Goal: Task Accomplishment & Management: Complete application form

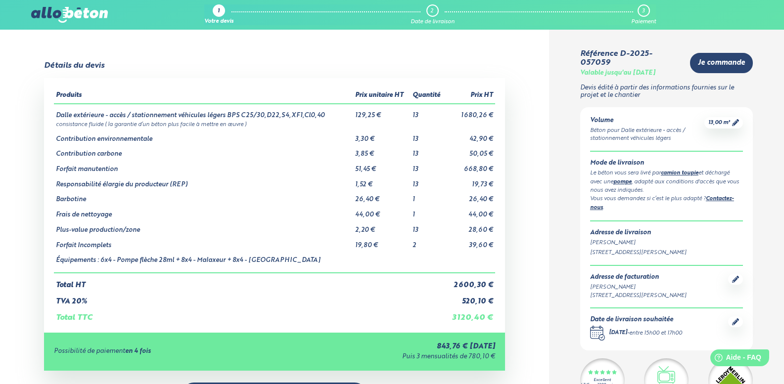
click at [75, 17] on img at bounding box center [69, 15] width 76 height 16
click at [51, 12] on img at bounding box center [69, 15] width 76 height 16
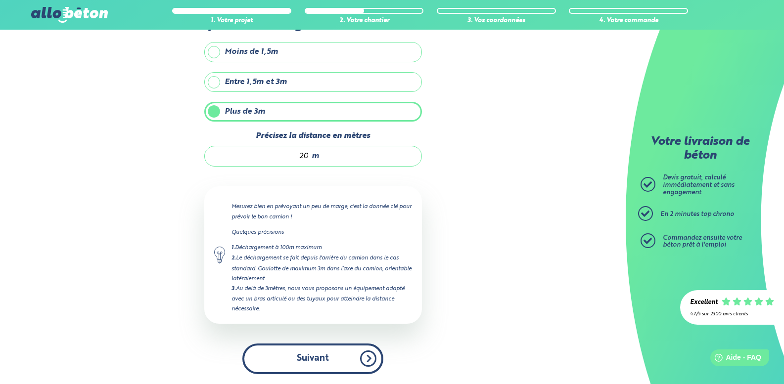
drag, startPoint x: 0, startPoint y: 0, endPoint x: 330, endPoint y: 369, distance: 494.9
click at [330, 369] on button "Suivant" at bounding box center [312, 359] width 141 height 30
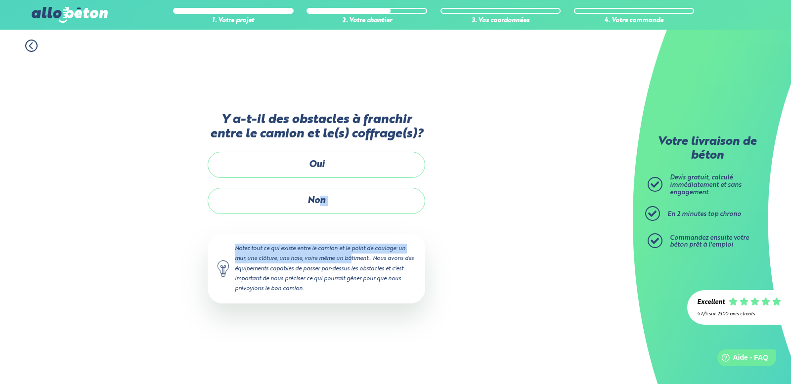
drag, startPoint x: 322, startPoint y: 195, endPoint x: 315, endPoint y: 256, distance: 61.3
click at [315, 256] on div "Y a-t-il des obstacles à franchir entre le camion et le(s) coffrage(s)? Oui Non…" at bounding box center [317, 218] width 218 height 211
click at [386, 229] on div "Y a-t-il des obstacles à franchir entre le camion et le(s) coffrage(s)? Oui Non…" at bounding box center [317, 218] width 218 height 211
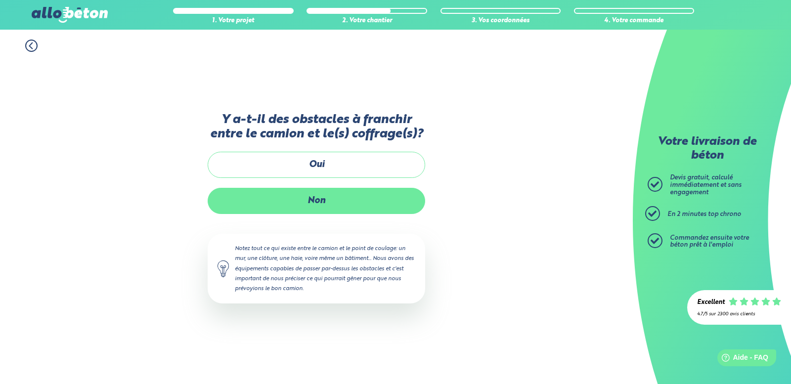
click at [345, 213] on label "Non" at bounding box center [317, 201] width 218 height 26
click at [0, 0] on input "Non" at bounding box center [0, 0] width 0 height 0
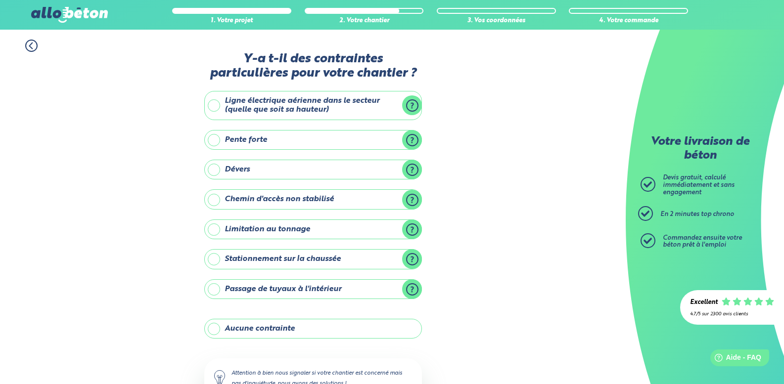
click at [270, 319] on label "Aucune contrainte" at bounding box center [313, 329] width 218 height 20
click at [0, 0] on input "Aucune contrainte" at bounding box center [0, 0] width 0 height 0
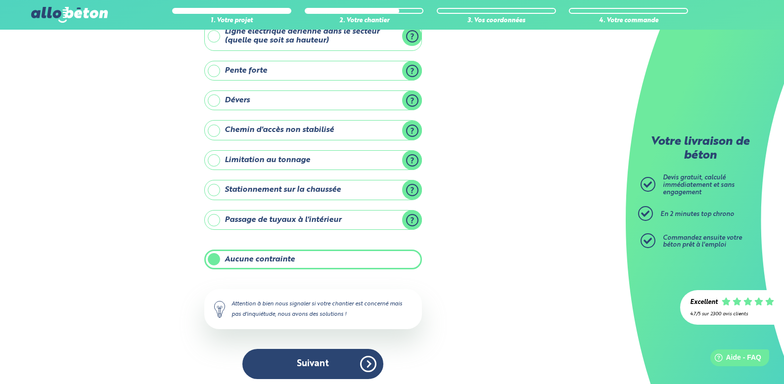
scroll to position [74, 0]
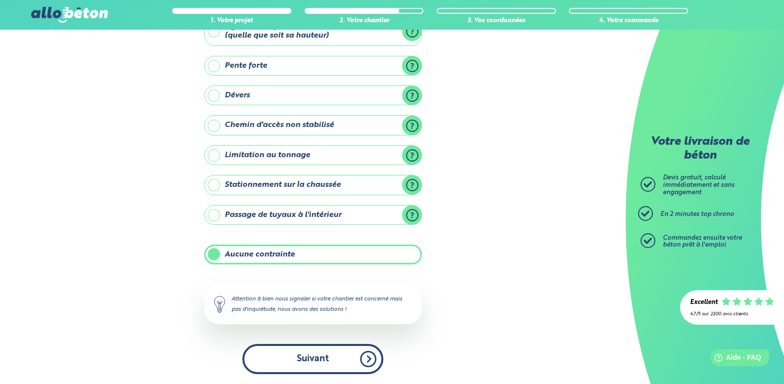
click at [319, 357] on button "Suivant" at bounding box center [312, 359] width 141 height 30
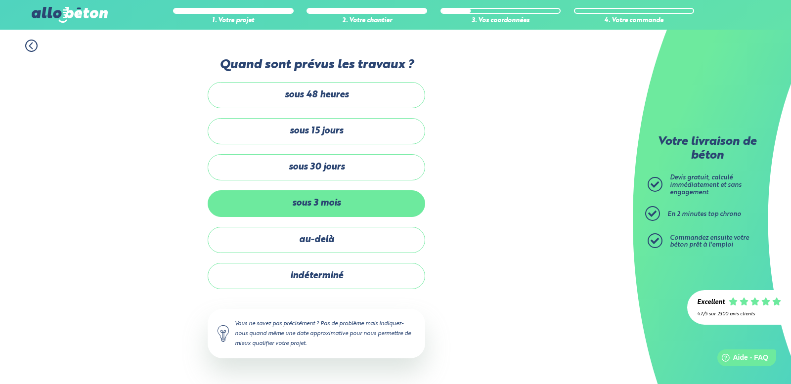
click at [331, 211] on label "sous 3 mois" at bounding box center [317, 203] width 218 height 26
click at [0, 0] on input "sous 3 mois" at bounding box center [0, 0] width 0 height 0
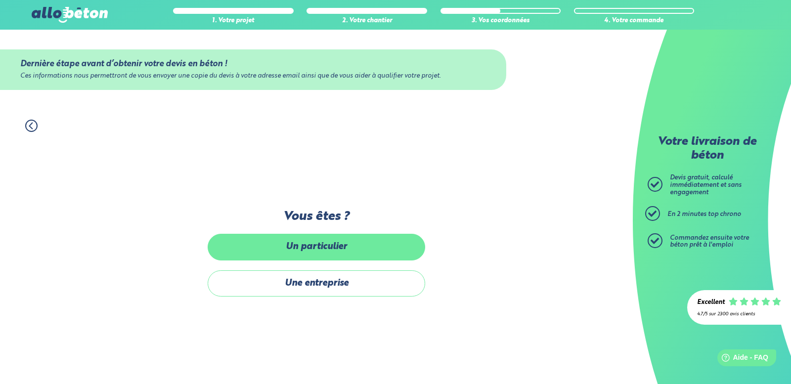
click at [328, 249] on label "Un particulier" at bounding box center [317, 247] width 218 height 26
click at [0, 0] on input "Un particulier" at bounding box center [0, 0] width 0 height 0
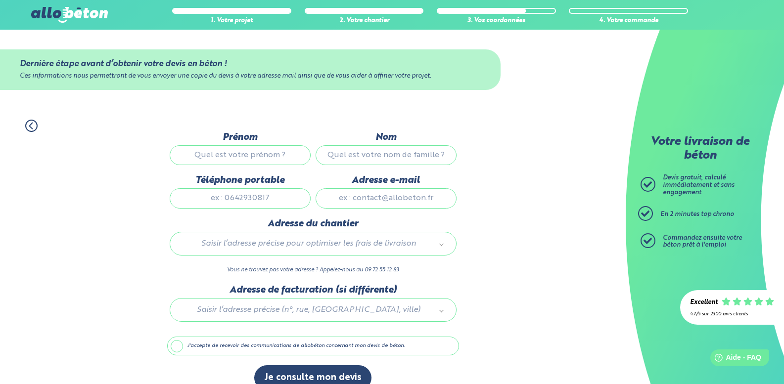
click at [275, 159] on input "Prénom" at bounding box center [240, 155] width 141 height 20
type input "mickael"
type input "burggraeve"
type input "0761834583"
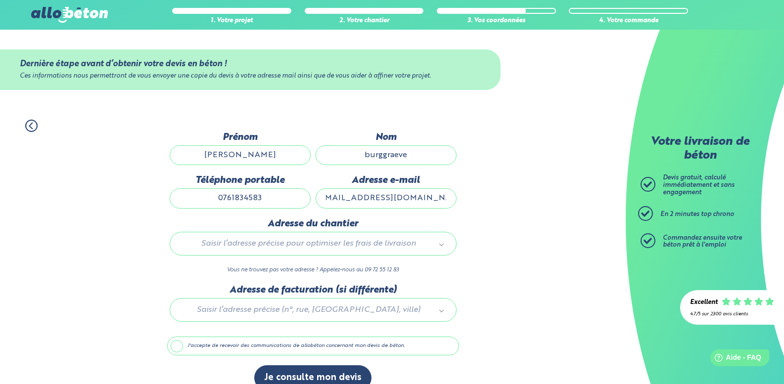
type input "mickael_burggraeve@outlook.com"
drag, startPoint x: 392, startPoint y: 198, endPoint x: 470, endPoint y: 204, distance: 77.9
click at [470, 204] on div "1. Votre projet 2. Votre chantier 3. Vos coordonnées 4. Votre commande Dernière…" at bounding box center [313, 255] width 626 height 291
click at [332, 250] on div "Saisir l’adresse précise pour optimiser les frais de livraison" at bounding box center [313, 244] width 287 height 24
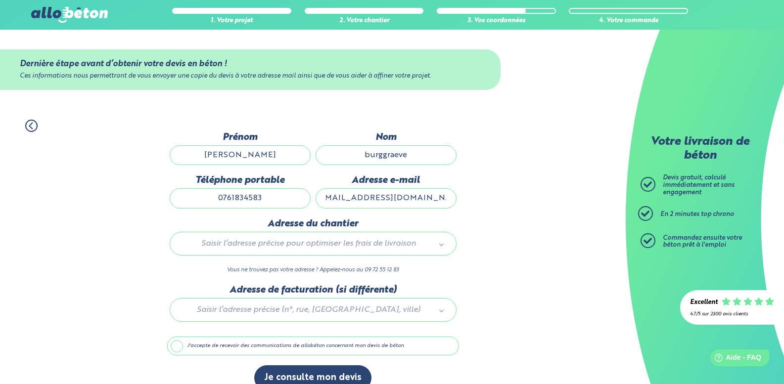
scroll to position [0, 0]
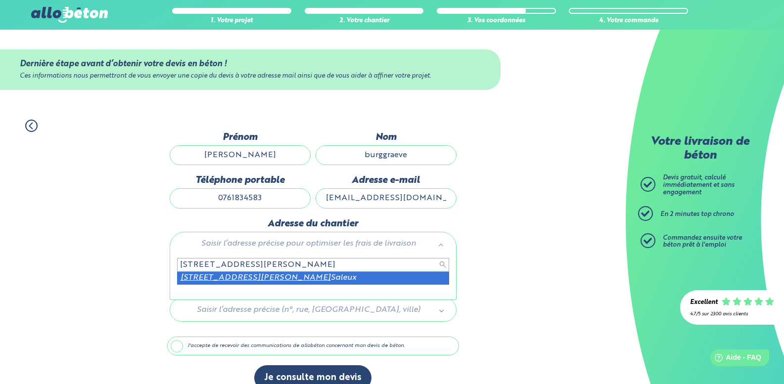
type input "9 rue henri barbusse 80480 sa"
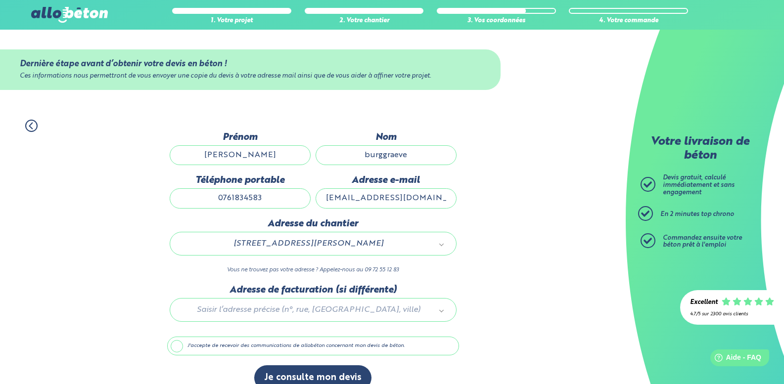
scroll to position [16, 0]
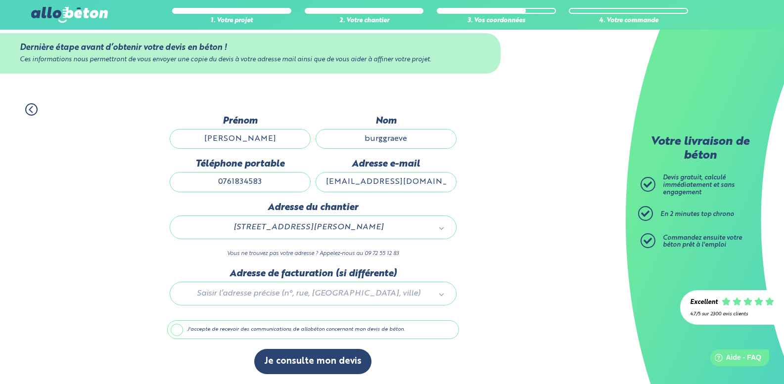
click at [169, 325] on label "J'accepte de recevoir des communications de allobéton concernant mon devis de b…" at bounding box center [313, 329] width 292 height 19
click at [0, 0] on input "J'accepte de recevoir des communications de allobéton concernant mon devis de b…" at bounding box center [0, 0] width 0 height 0
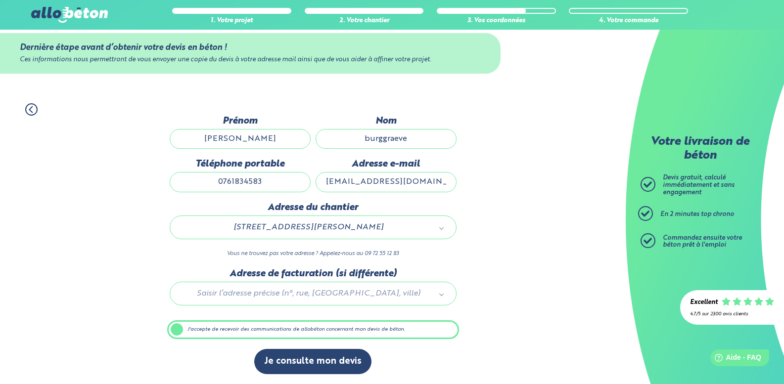
click at [172, 328] on label "J'accepte de recevoir des communications de allobéton concernant mon devis de b…" at bounding box center [313, 329] width 292 height 19
click at [0, 0] on input "J'accepte de recevoir des communications de allobéton concernant mon devis de b…" at bounding box center [0, 0] width 0 height 0
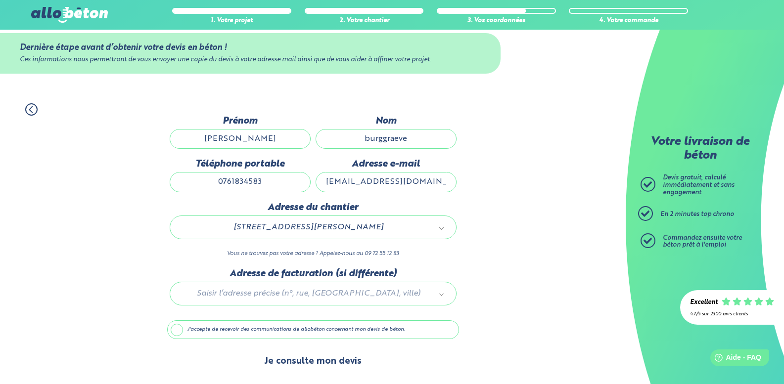
click at [339, 361] on button "Je consulte mon devis" at bounding box center [312, 361] width 117 height 25
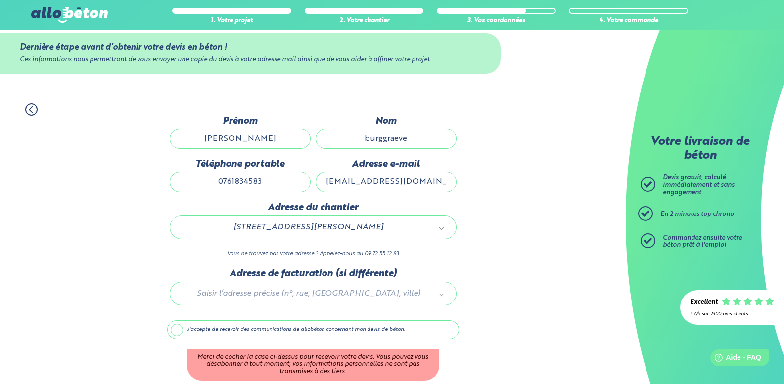
click at [173, 327] on label "J'accepte de recevoir des communications de allobéton concernant mon devis de b…" at bounding box center [313, 329] width 292 height 19
click at [0, 0] on input "J'accepte de recevoir des communications de allobéton concernant mon devis de b…" at bounding box center [0, 0] width 0 height 0
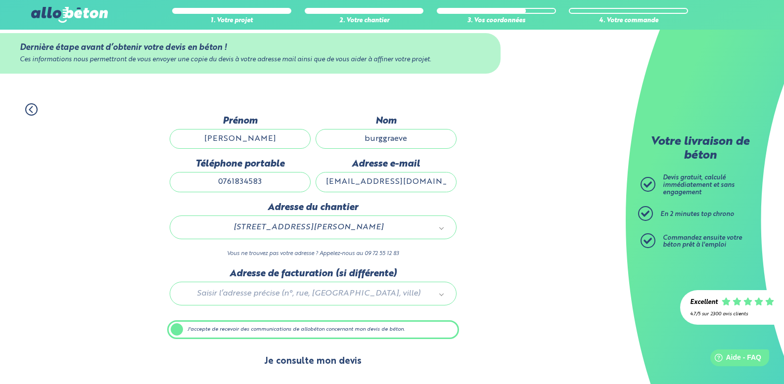
click at [328, 365] on button "Je consulte mon devis" at bounding box center [312, 361] width 117 height 25
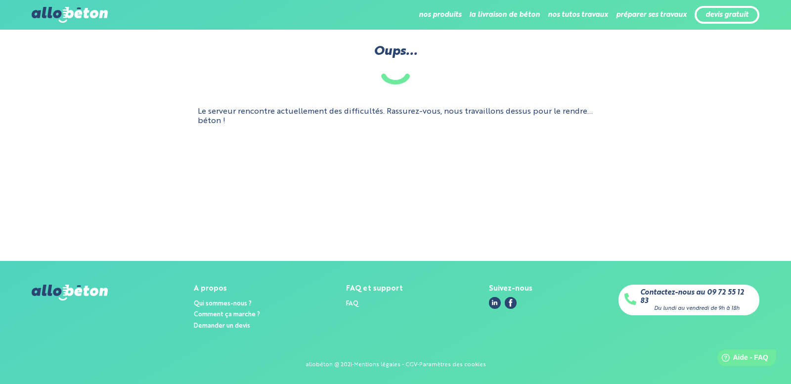
click at [267, 197] on main "Oups... Le serveur rencontre actuellement des difficultés. Rassurez-vous, nous …" at bounding box center [395, 145] width 791 height 231
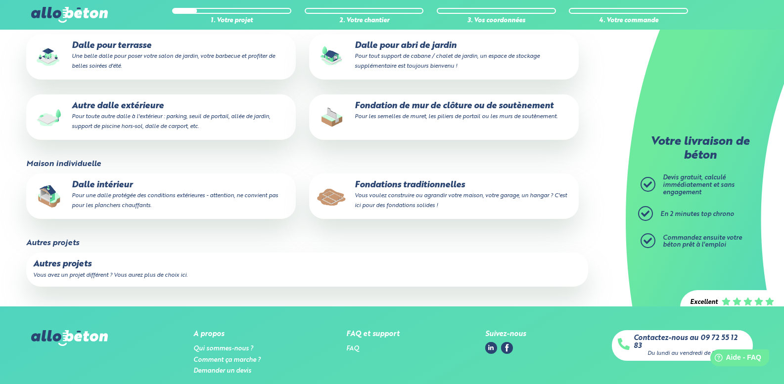
scroll to position [165, 0]
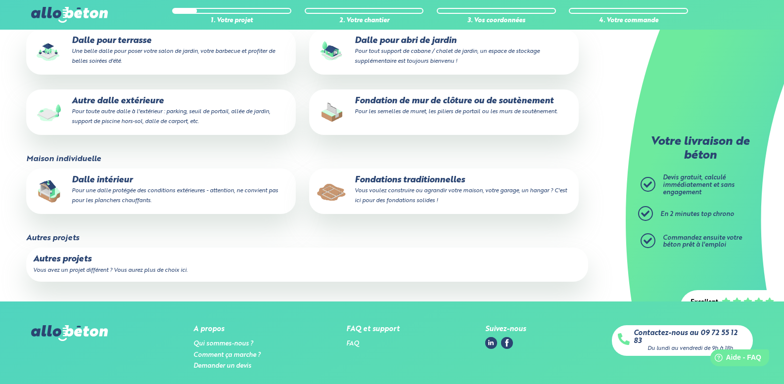
click at [452, 118] on label "Fondation de mur de clôture ou de soutènement Pour les semelles de muret, les p…" at bounding box center [444, 112] width 270 height 45
click at [0, 0] on input "Fondation de mur de clôture ou de soutènement Pour les semelles de muret, les p…" at bounding box center [0, 0] width 0 height 0
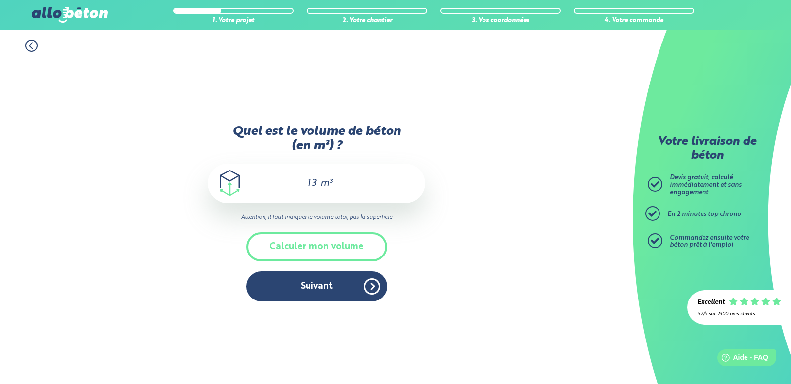
click at [313, 186] on input "13" at bounding box center [309, 184] width 17 height 12
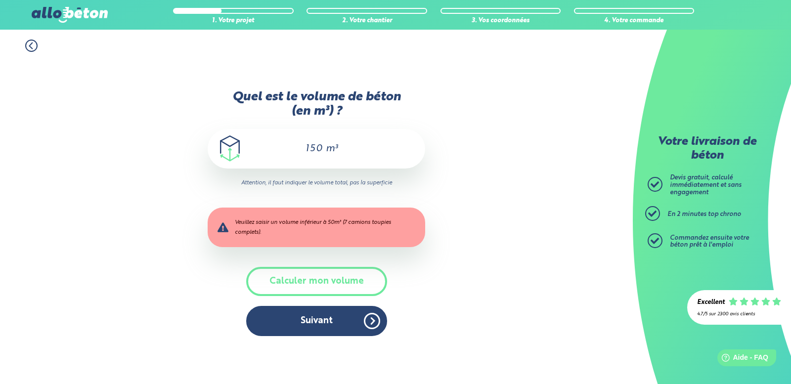
click at [317, 144] on input "150" at bounding box center [310, 149] width 28 height 12
click at [434, 180] on div "1. Votre projet 2. Votre chantier 3. Vos coordonnées 4. Votre commande Quel est…" at bounding box center [316, 207] width 633 height 355
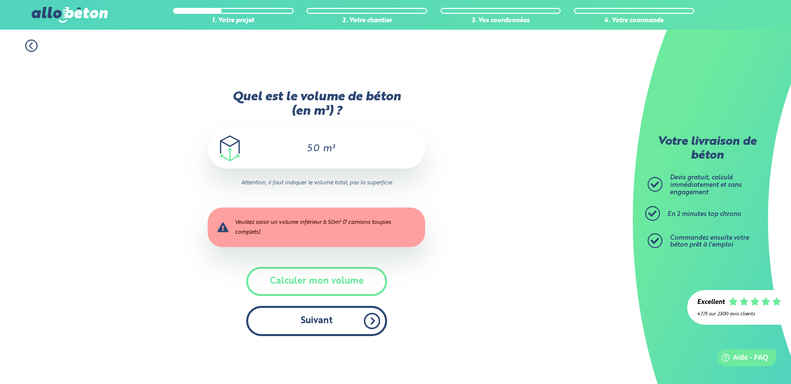
click at [311, 322] on button "Suivant" at bounding box center [316, 321] width 141 height 30
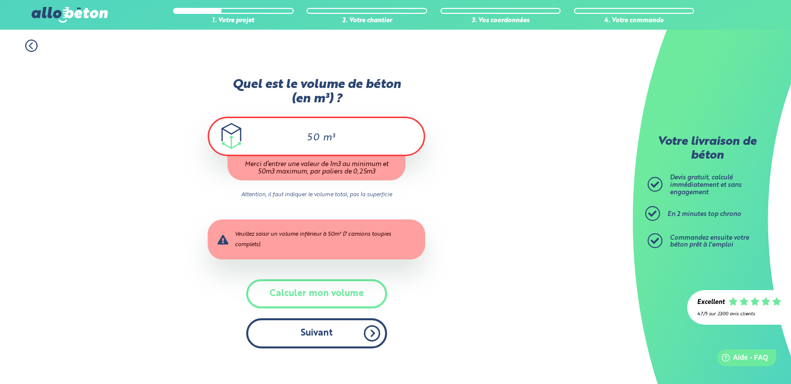
click at [326, 327] on button "Suivant" at bounding box center [316, 333] width 141 height 30
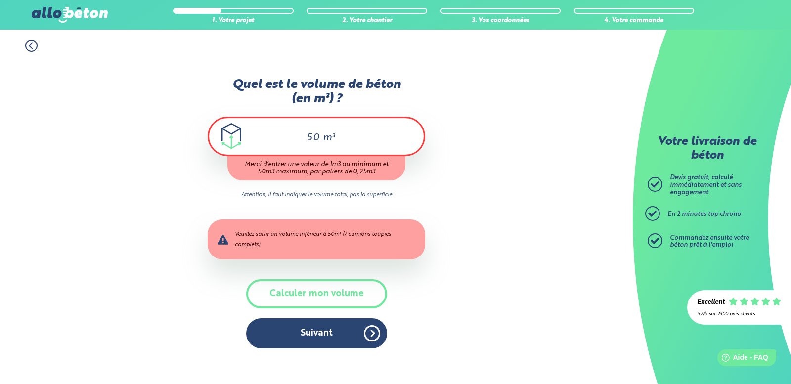
type input "5"
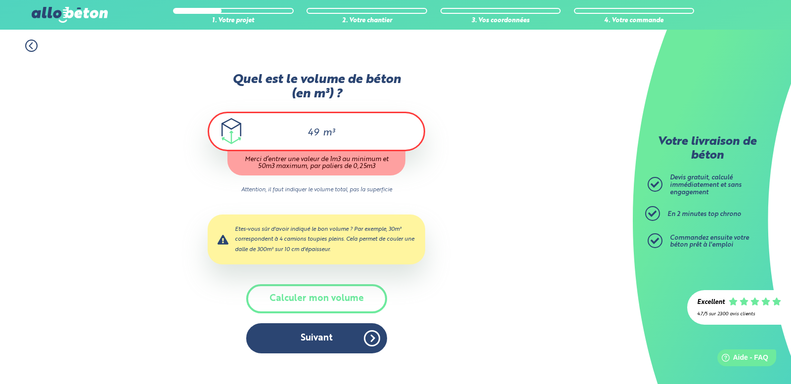
click at [438, 139] on div "1. Votre projet 2. Votre chantier 3. Vos coordonnées 4. Votre commande Quel est…" at bounding box center [316, 207] width 633 height 355
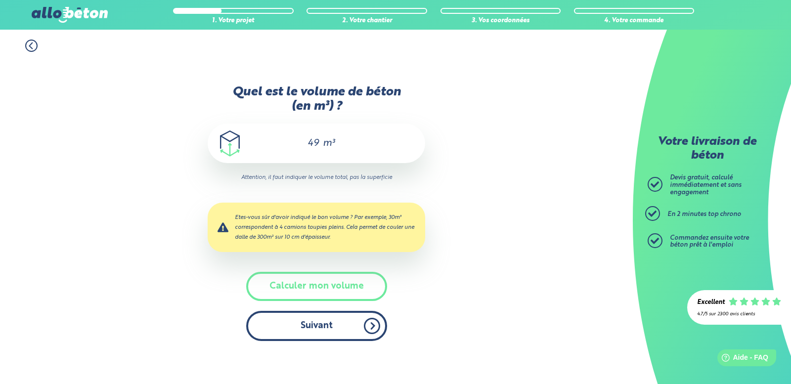
click at [312, 323] on button "Suivant" at bounding box center [316, 326] width 141 height 30
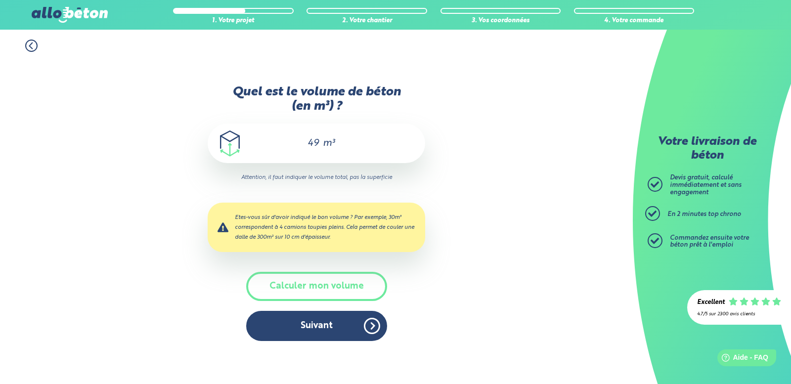
click at [316, 144] on input "49" at bounding box center [309, 143] width 22 height 12
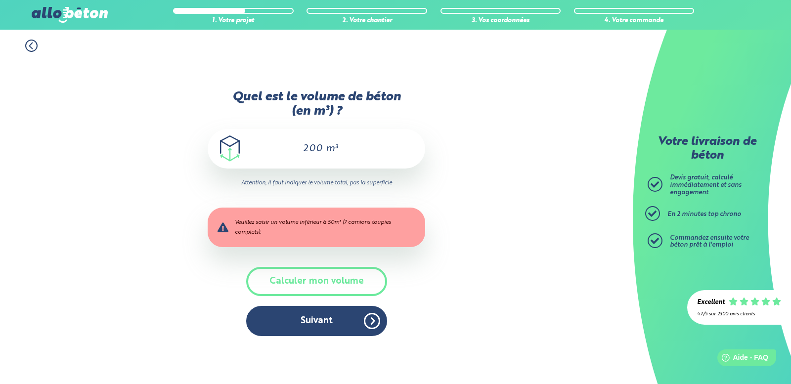
type input "200"
click at [63, 19] on img at bounding box center [70, 15] width 76 height 16
click at [62, 3] on div "1. Votre projet 2. Votre chantier 3. Vos coordonnées 4. Votre commande 09 72 55…" at bounding box center [395, 15] width 791 height 30
